Goal: Information Seeking & Learning: Learn about a topic

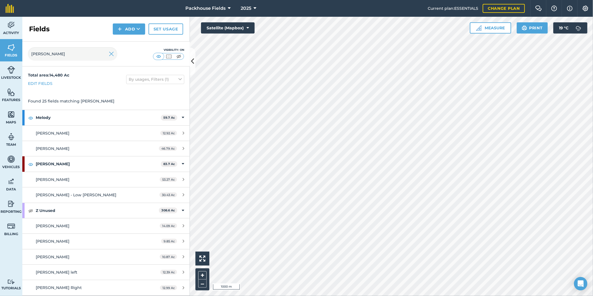
scroll to position [41, 0]
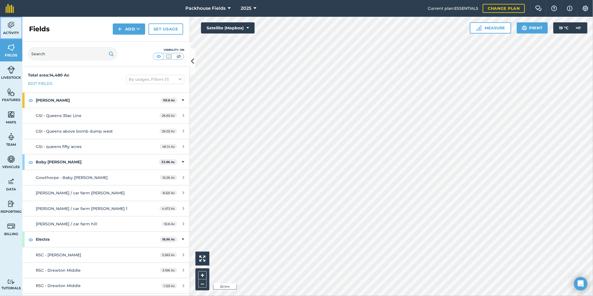
click at [17, 27] on link "Activity" at bounding box center [11, 28] width 22 height 22
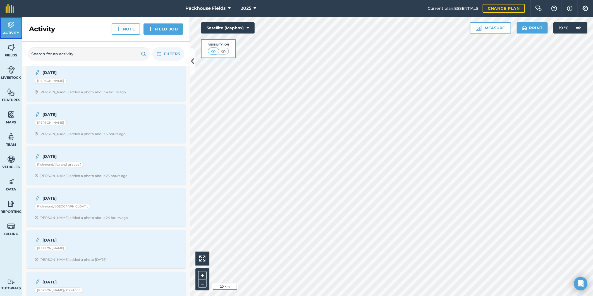
scroll to position [300, 0]
click at [112, 129] on div "10.9.25 Clappison - Barnetts Alice B added a photo about 5 hours ago" at bounding box center [106, 124] width 152 height 32
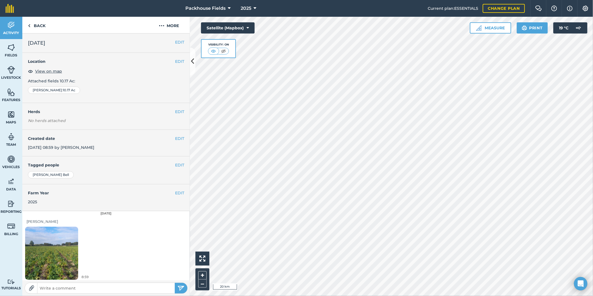
click at [61, 237] on img at bounding box center [51, 253] width 53 height 71
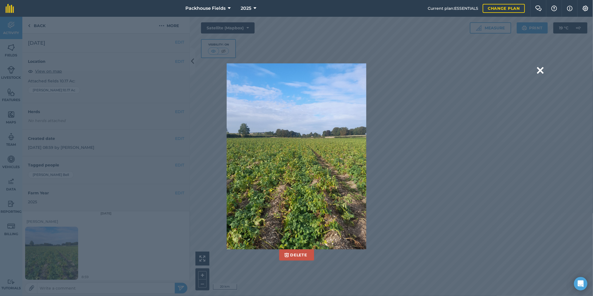
click at [449, 107] on div "Delete Are you sure you would like to delete this image? Delete" at bounding box center [297, 156] width 412 height 186
click at [540, 71] on button at bounding box center [540, 70] width 7 height 14
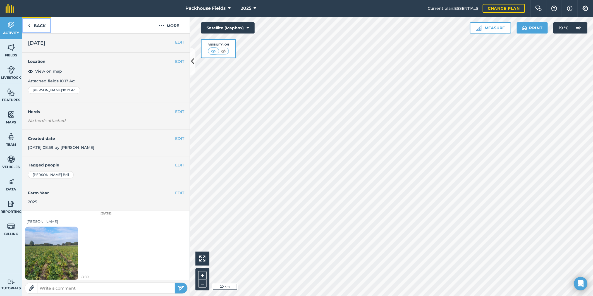
click at [37, 25] on link "Back" at bounding box center [36, 25] width 29 height 16
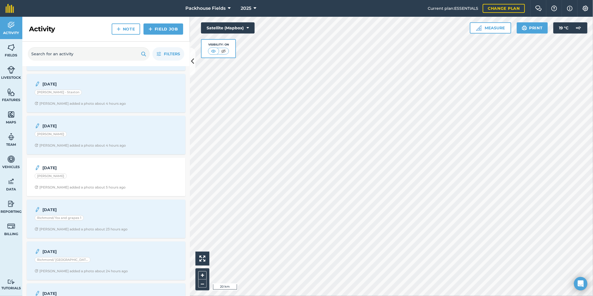
scroll to position [238, 0]
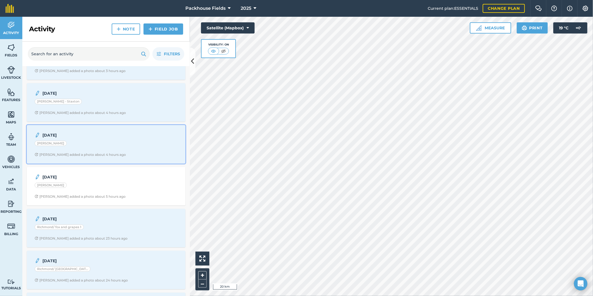
click at [104, 148] on div "[PERSON_NAME]" at bounding box center [106, 144] width 143 height 7
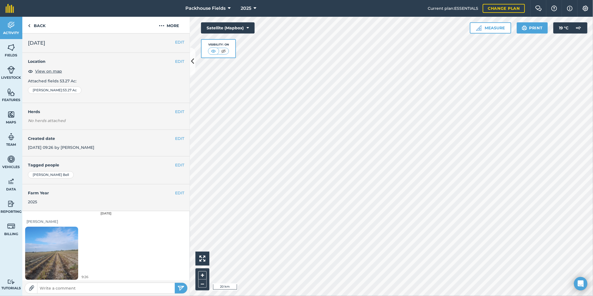
click at [56, 249] on img at bounding box center [51, 253] width 53 height 71
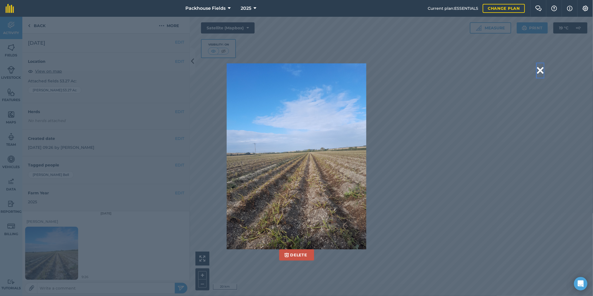
click at [541, 68] on button at bounding box center [540, 70] width 7 height 14
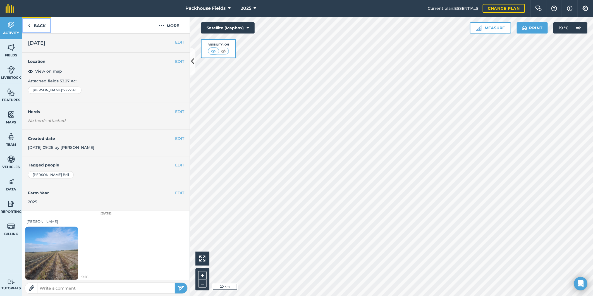
click at [41, 25] on link "Back" at bounding box center [36, 25] width 29 height 16
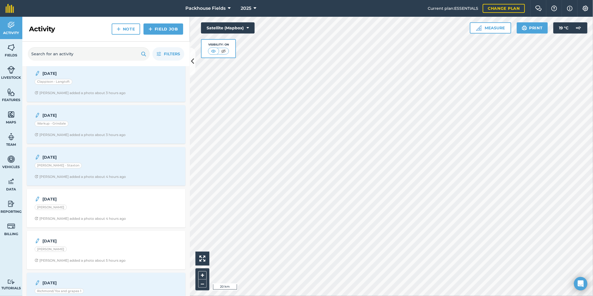
scroll to position [176, 0]
click at [108, 161] on div "10.9.25 Lindley - Staxton Alice B added a photo about 4 hours ago" at bounding box center [106, 164] width 152 height 32
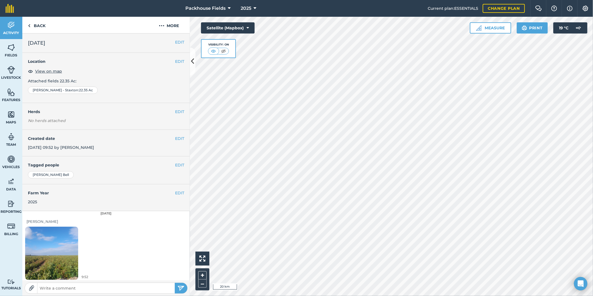
scroll to position [2, 0]
click at [65, 249] on img at bounding box center [51, 251] width 53 height 71
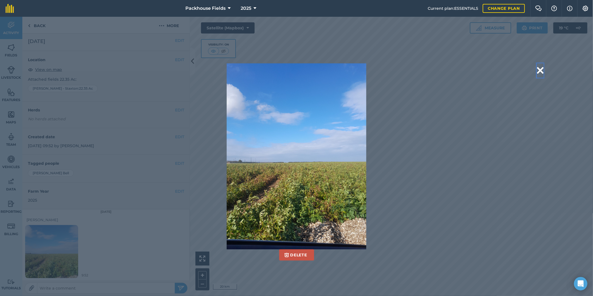
click at [538, 68] on button at bounding box center [540, 70] width 7 height 14
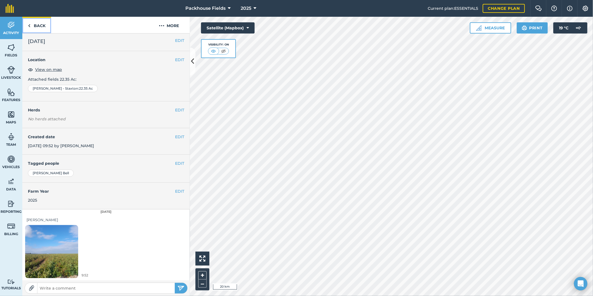
click at [44, 27] on link "Back" at bounding box center [36, 25] width 29 height 16
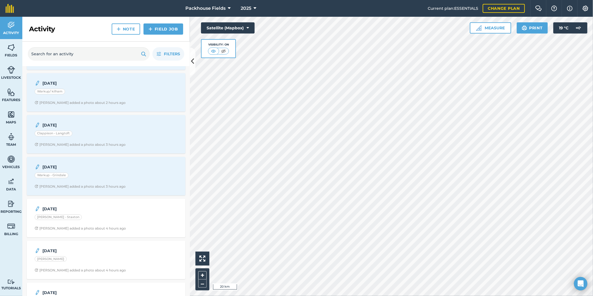
scroll to position [124, 0]
click at [136, 176] on div "Warkup - Grindale" at bounding box center [106, 174] width 143 height 7
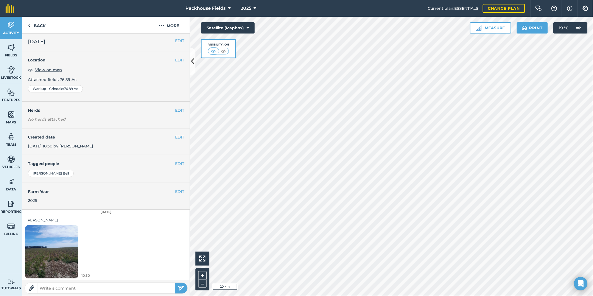
scroll to position [2, 0]
click at [75, 249] on img at bounding box center [51, 251] width 53 height 71
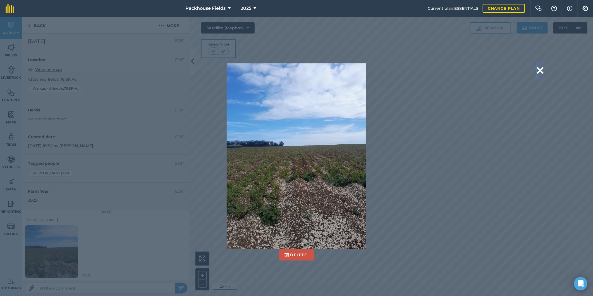
click at [540, 68] on button at bounding box center [540, 70] width 7 height 14
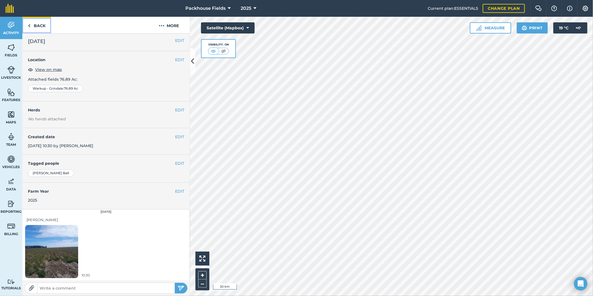
click at [31, 23] on link "Back" at bounding box center [36, 25] width 29 height 16
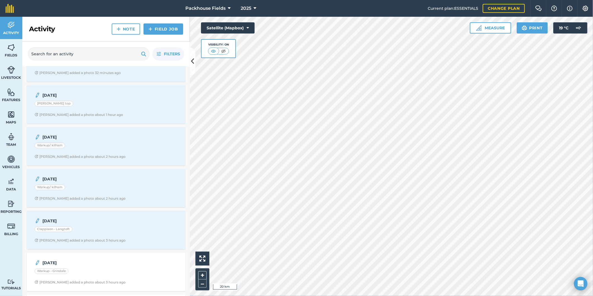
scroll to position [83, 0]
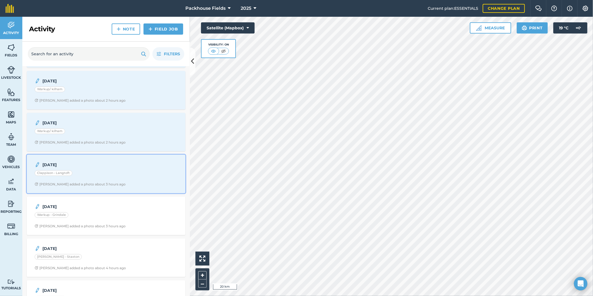
click at [118, 181] on div "10.9.25 Clappison - Langtoft Alice B added a photo about 3 hours ago" at bounding box center [106, 174] width 152 height 32
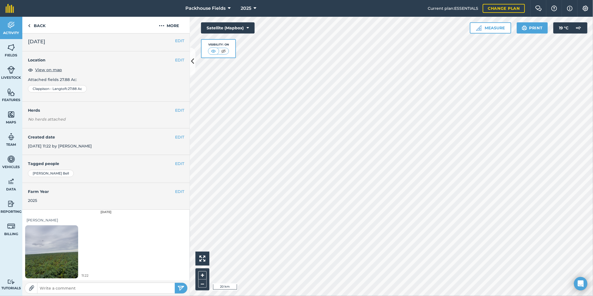
scroll to position [2, 0]
click at [49, 245] on img at bounding box center [51, 251] width 53 height 71
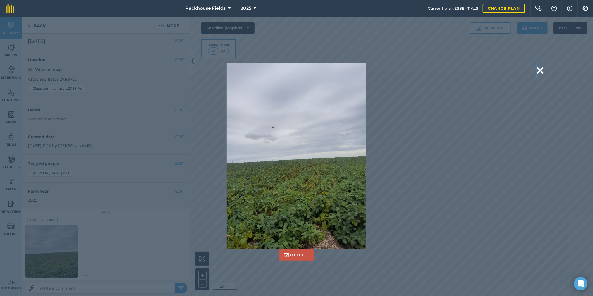
click at [541, 67] on button at bounding box center [540, 70] width 7 height 14
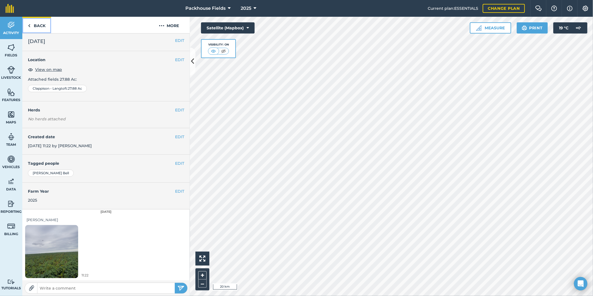
click at [39, 21] on link "Back" at bounding box center [36, 25] width 29 height 16
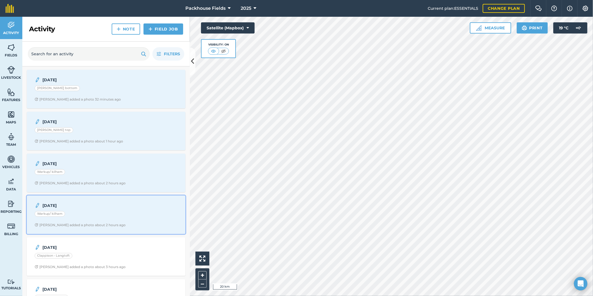
click at [115, 218] on div "Warkup/ kilham" at bounding box center [106, 214] width 143 height 7
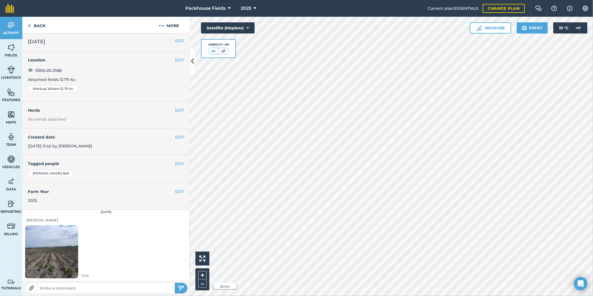
scroll to position [2, 0]
click at [69, 243] on img at bounding box center [51, 251] width 53 height 71
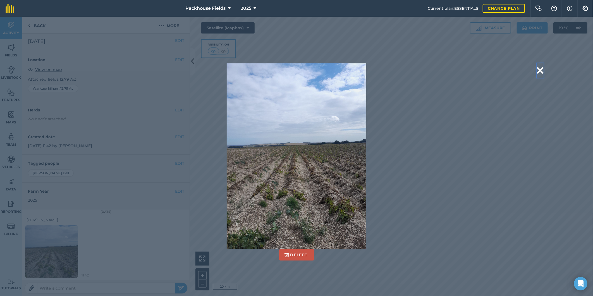
click at [541, 67] on button at bounding box center [540, 70] width 7 height 14
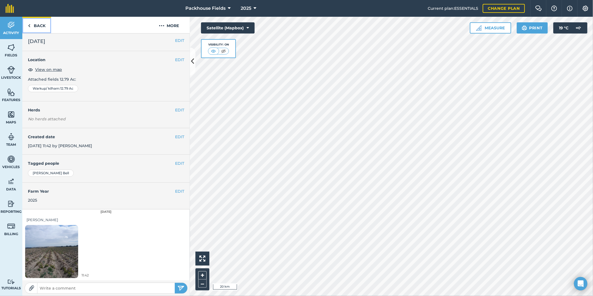
click at [31, 27] on link "Back" at bounding box center [36, 25] width 29 height 16
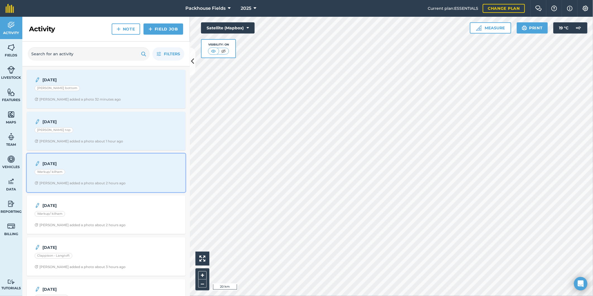
click at [111, 172] on div "Warkup/ kilham" at bounding box center [106, 172] width 143 height 7
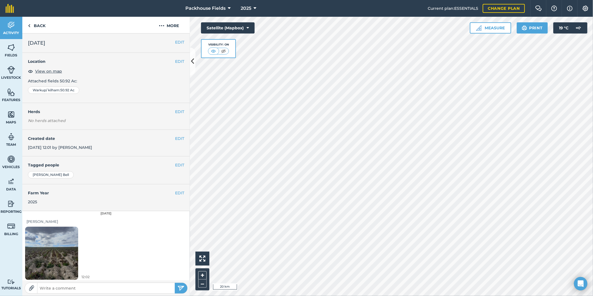
click at [60, 248] on img at bounding box center [51, 253] width 53 height 71
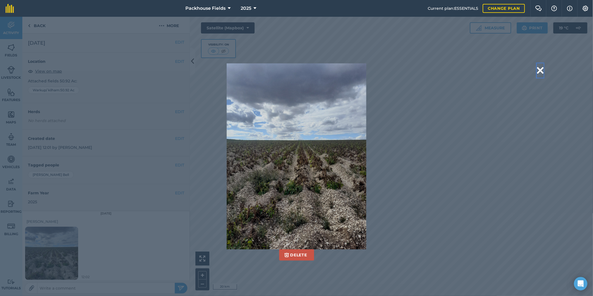
click at [539, 70] on button at bounding box center [540, 70] width 7 height 14
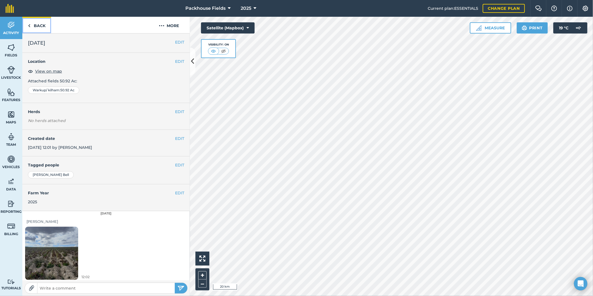
click at [43, 22] on link "Back" at bounding box center [36, 25] width 29 height 16
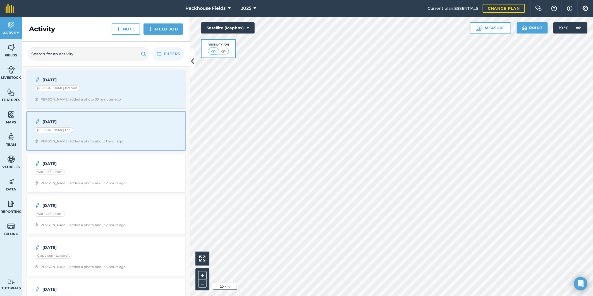
click at [115, 132] on div "[PERSON_NAME] top" at bounding box center [106, 130] width 143 height 7
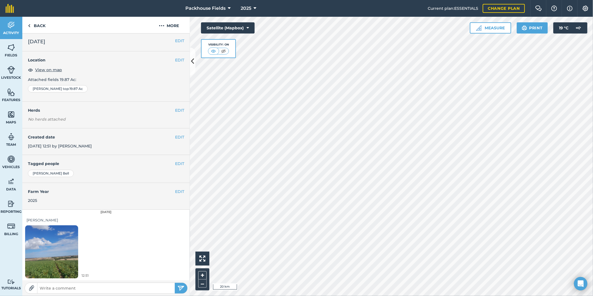
scroll to position [2, 0]
click at [59, 256] on img at bounding box center [51, 251] width 53 height 71
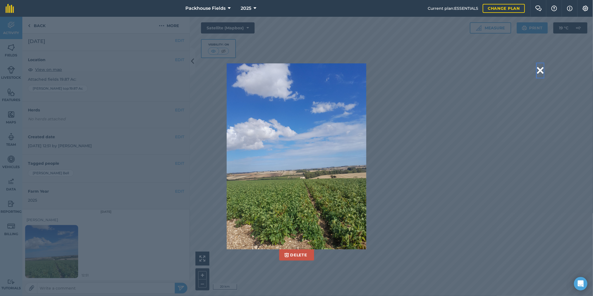
click at [542, 68] on button at bounding box center [540, 70] width 7 height 14
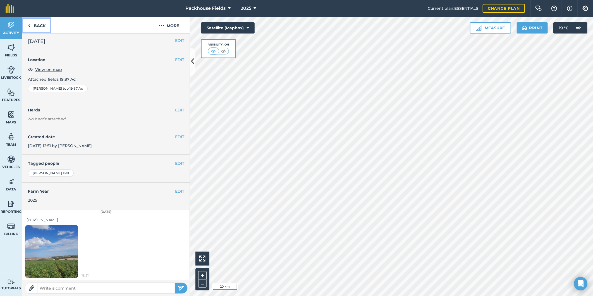
click at [42, 26] on link "Back" at bounding box center [36, 25] width 29 height 16
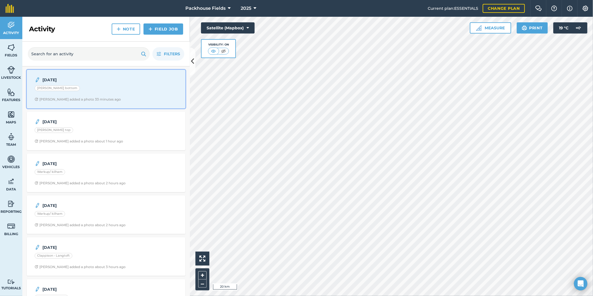
click at [108, 80] on strong "[DATE]" at bounding box center [86, 80] width 88 height 6
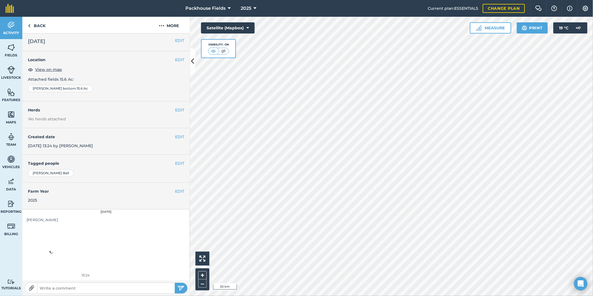
scroll to position [2, 0]
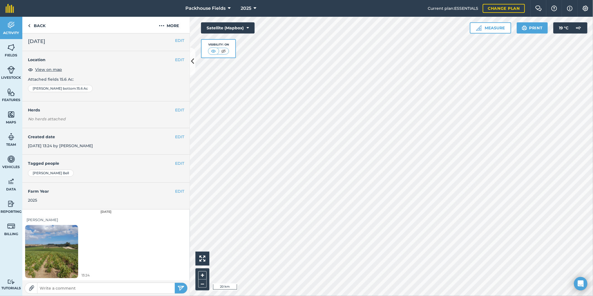
click at [59, 247] on img at bounding box center [51, 251] width 53 height 71
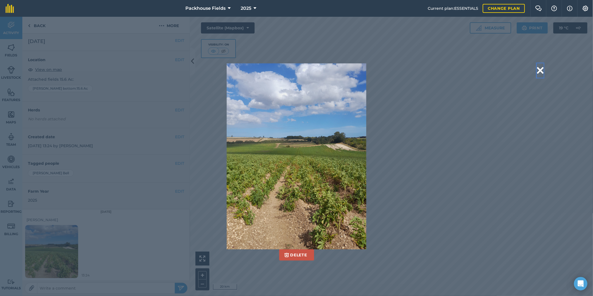
click at [543, 68] on button at bounding box center [540, 70] width 7 height 14
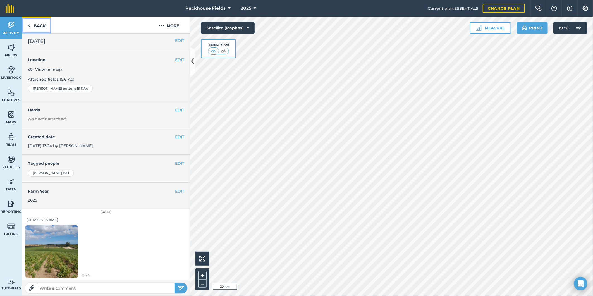
click at [41, 26] on link "Back" at bounding box center [36, 25] width 29 height 16
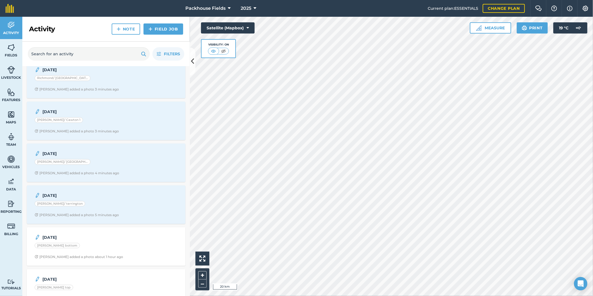
scroll to position [186, 0]
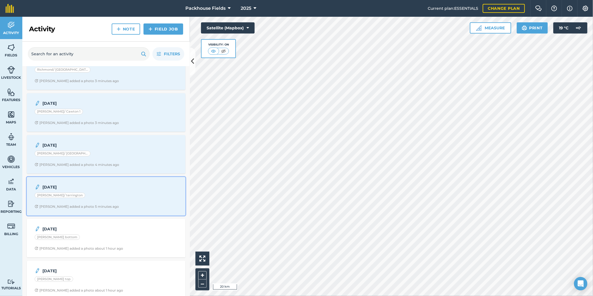
click at [138, 188] on div "[DATE]" at bounding box center [106, 187] width 143 height 7
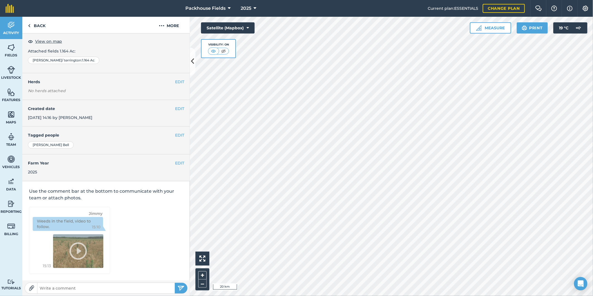
scroll to position [2, 0]
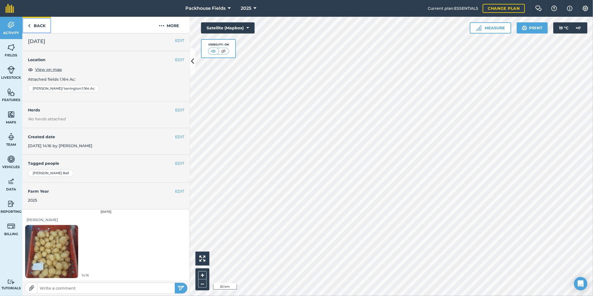
click at [35, 31] on link "Back" at bounding box center [36, 25] width 29 height 16
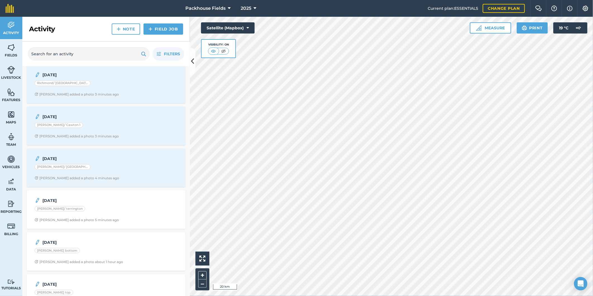
scroll to position [176, 0]
click at [80, 167] on div "[PERSON_NAME]/ [GEOGRAPHIC_DATA]" at bounding box center [106, 164] width 143 height 7
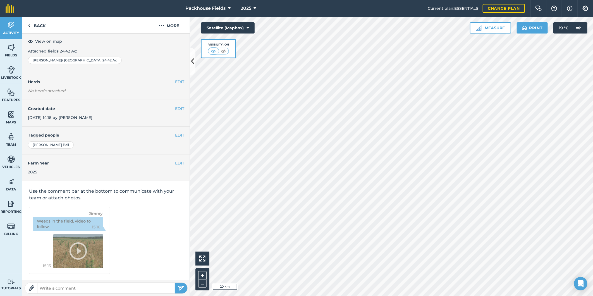
scroll to position [2, 0]
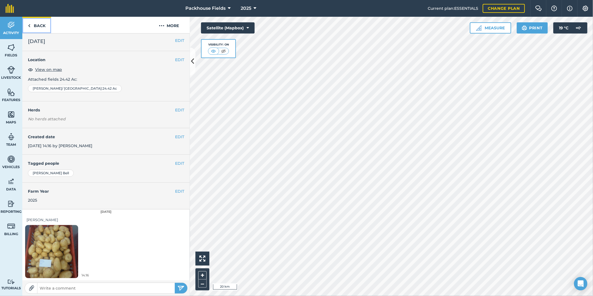
click at [42, 24] on link "Back" at bounding box center [36, 25] width 29 height 16
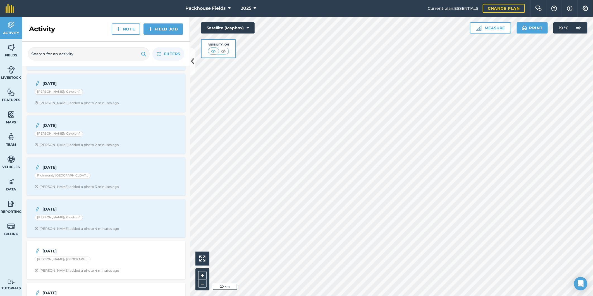
scroll to position [83, 0]
click at [117, 213] on div "[PERSON_NAME]/ Cawton 1" at bounding box center [106, 215] width 143 height 7
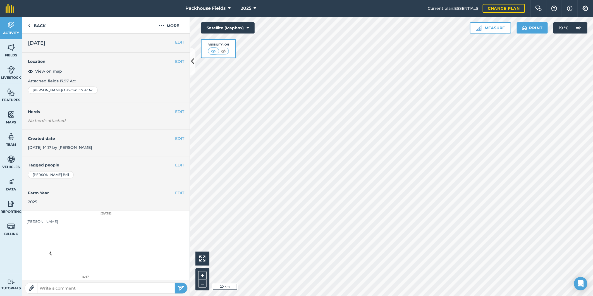
scroll to position [2, 0]
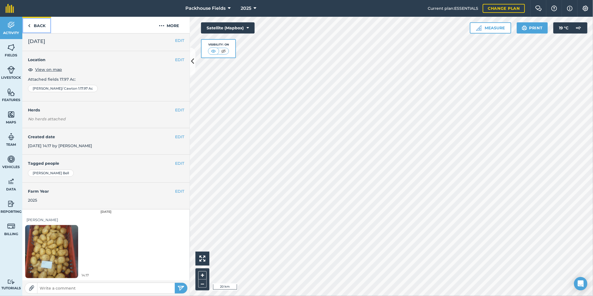
click at [42, 26] on link "Back" at bounding box center [36, 25] width 29 height 16
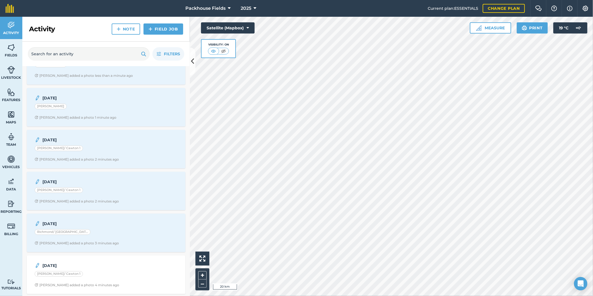
scroll to position [72, 0]
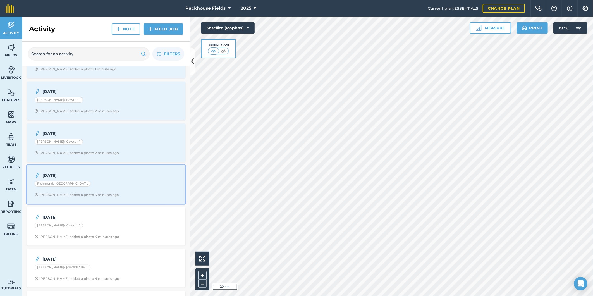
click at [126, 174] on strong "[DATE]" at bounding box center [86, 175] width 88 height 6
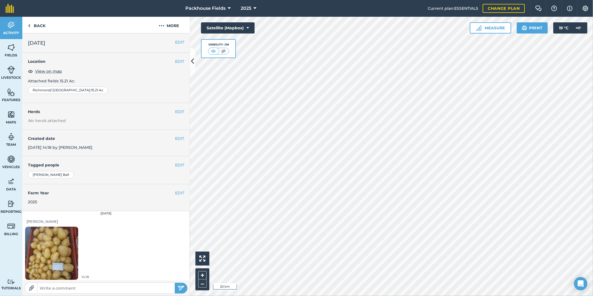
scroll to position [2, 0]
click at [39, 27] on link "Back" at bounding box center [36, 25] width 29 height 16
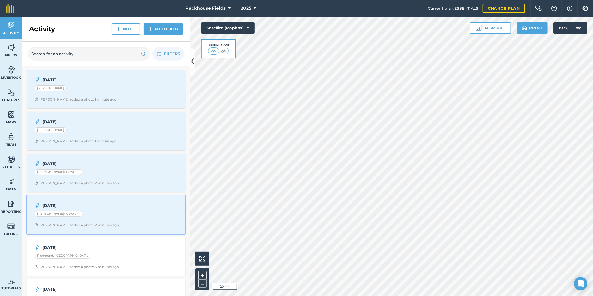
click at [124, 199] on div "[DATE] [PERSON_NAME]/ Cawton 1 [PERSON_NAME] added a photo 2 minutes ago" at bounding box center [106, 215] width 152 height 32
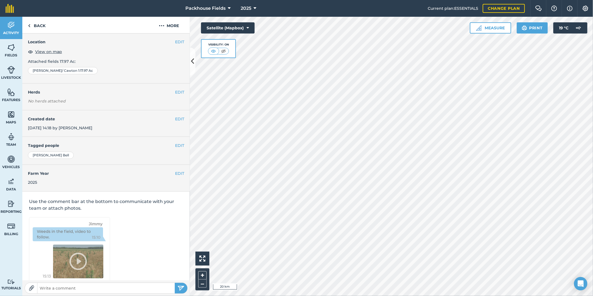
scroll to position [2, 0]
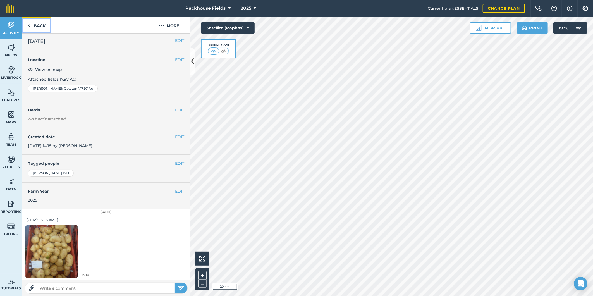
click at [37, 24] on link "Back" at bounding box center [36, 25] width 29 height 16
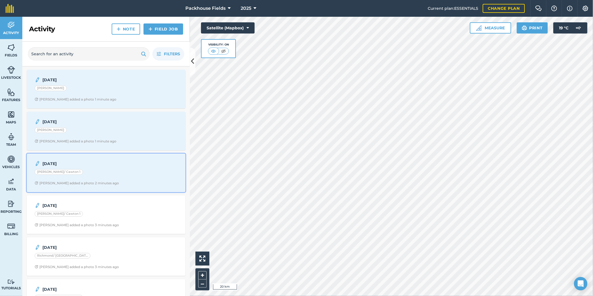
click at [110, 170] on div "[PERSON_NAME]/ Cawton 1" at bounding box center [106, 172] width 143 height 7
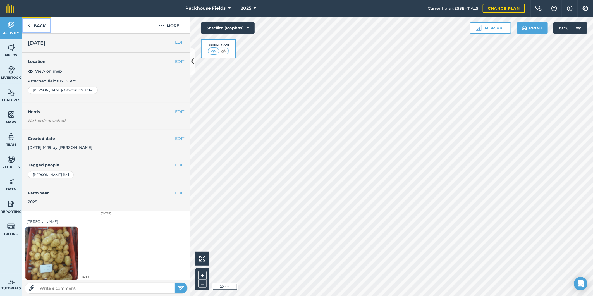
click at [40, 25] on link "Back" at bounding box center [36, 25] width 29 height 16
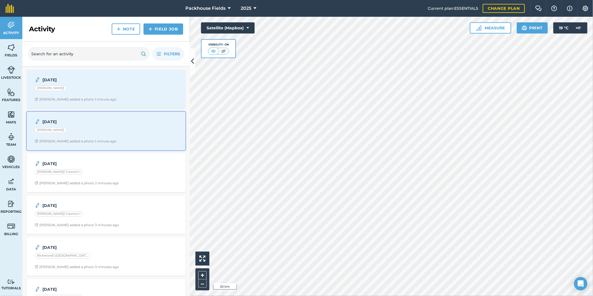
click at [73, 133] on div "[PERSON_NAME]" at bounding box center [106, 130] width 143 height 7
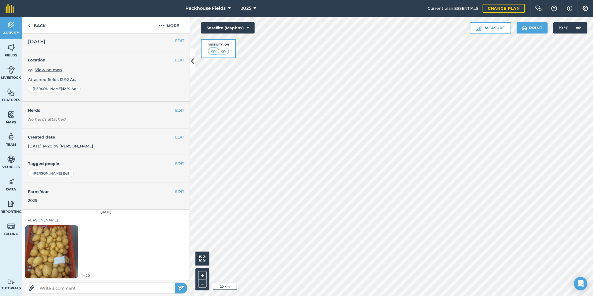
scroll to position [2, 0]
click at [39, 23] on link "Back" at bounding box center [36, 25] width 29 height 16
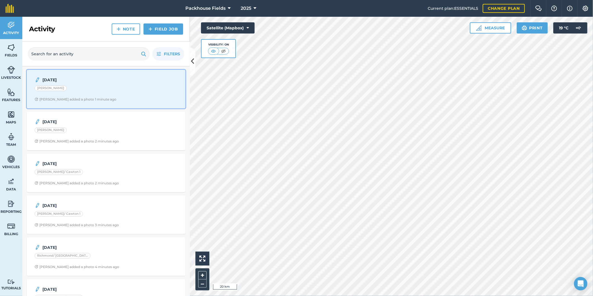
click at [103, 90] on div "[PERSON_NAME]" at bounding box center [106, 88] width 143 height 7
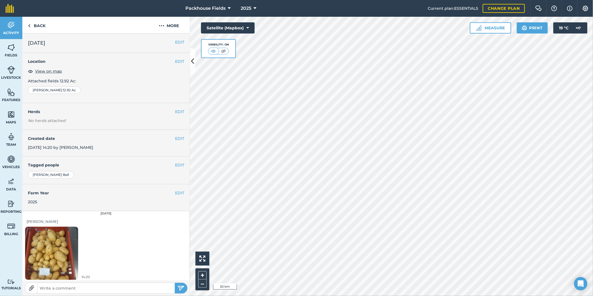
scroll to position [2, 0]
click at [43, 25] on link "Back" at bounding box center [36, 25] width 29 height 16
